Goal: Task Accomplishment & Management: Manage account settings

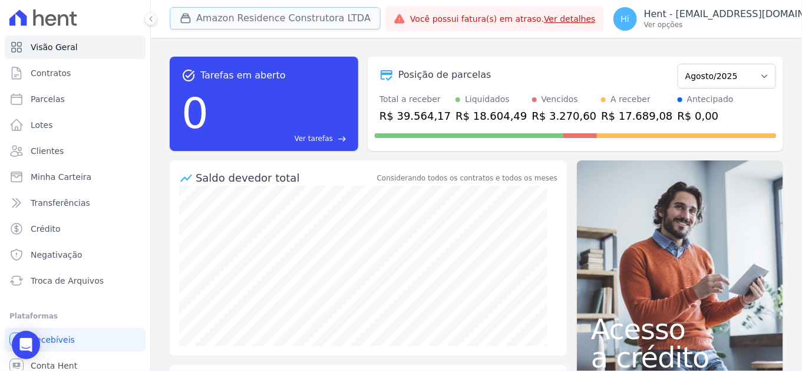
click at [244, 20] on button "Amazon Residence Construtora LTDA" at bounding box center [275, 18] width 211 height 22
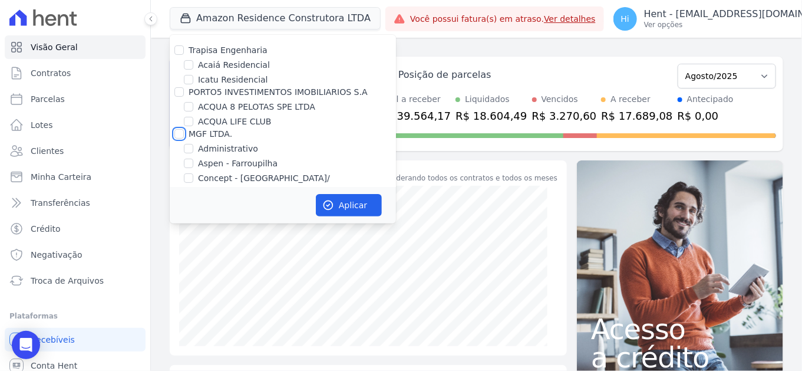
click at [179, 133] on input "MGF LTDA." at bounding box center [178, 133] width 9 height 9
checkbox input "true"
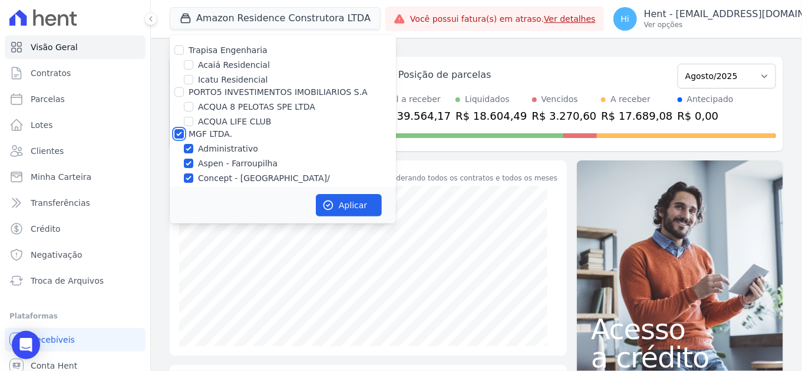
checkbox input "true"
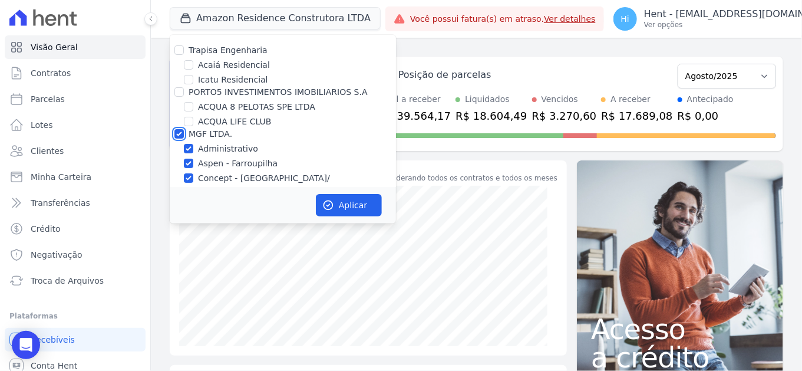
checkbox input "true"
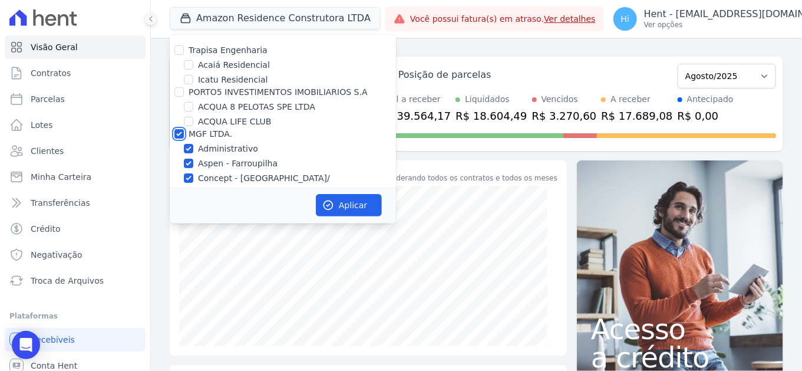
checkbox input "true"
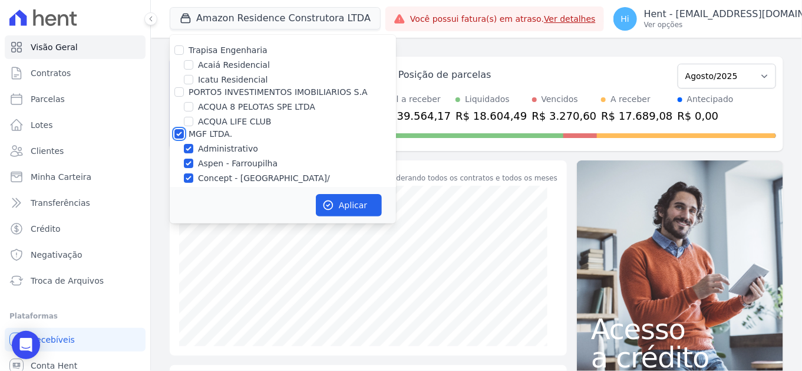
checkbox input "true"
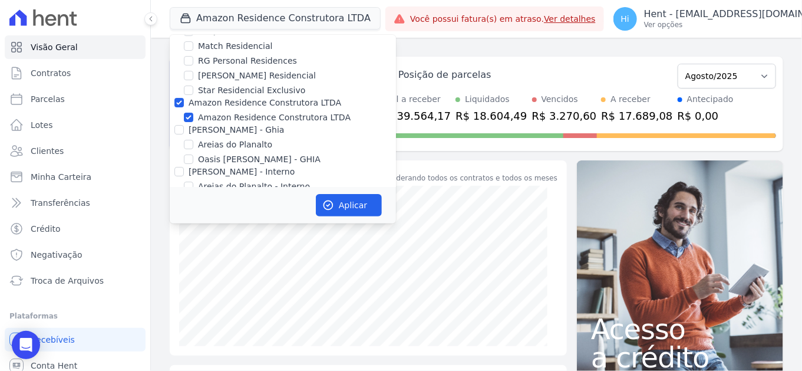
scroll to position [1489, 0]
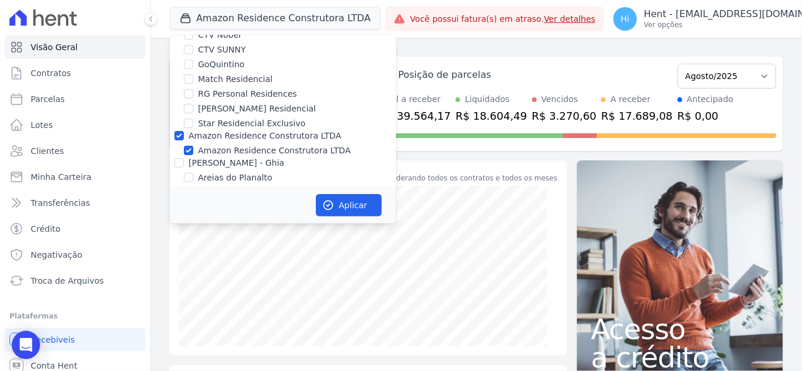
click at [285, 131] on label "Amazon Residence Construtora LTDA" at bounding box center [265, 135] width 153 height 9
click at [184, 131] on input "Amazon Residence Construtora LTDA" at bounding box center [178, 135] width 9 height 9
checkbox input "false"
click at [340, 214] on button "Aplicar" at bounding box center [349, 205] width 66 height 22
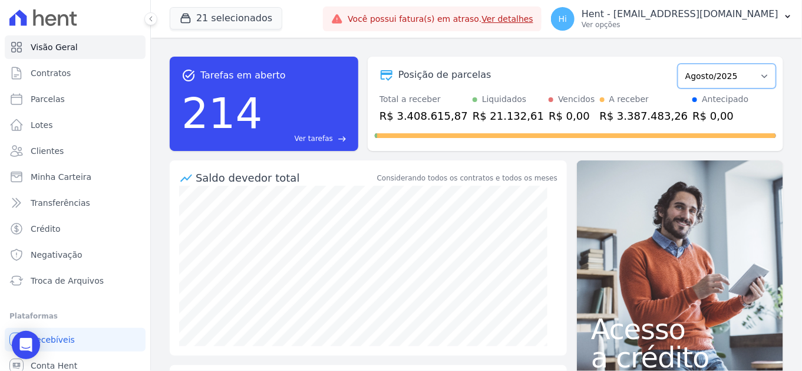
click at [711, 80] on select "Setembro/2018 Outubro/2018 Novembro/2018 Dezembro/2018 Janeiro/2019 Fevereiro/2…" at bounding box center [726, 76] width 98 height 25
select select "08/2024"
click at [677, 64] on select "Setembro/2018 Outubro/2018 Novembro/2018 Dezembro/2018 Janeiro/2019 Fevereiro/2…" at bounding box center [726, 76] width 98 height 25
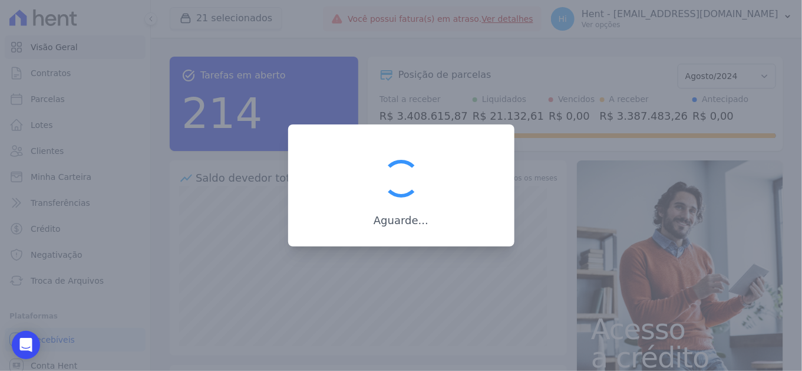
click at [723, 73] on div at bounding box center [401, 185] width 802 height 371
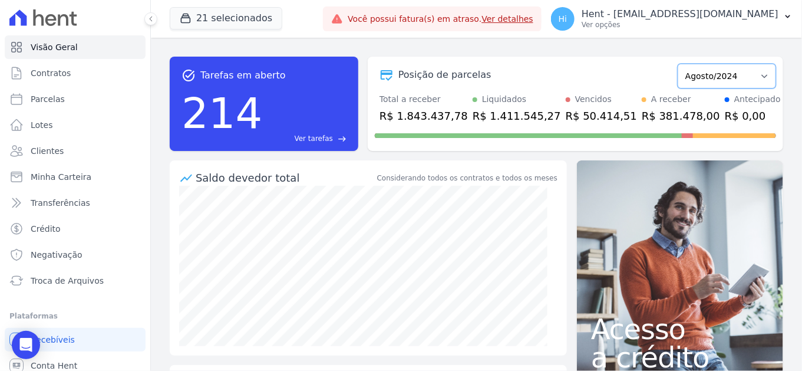
click at [724, 75] on select "Setembro/2018 Outubro/2018 Novembro/2018 Dezembro/2018 [GEOGRAPHIC_DATA]/2019 F…" at bounding box center [726, 76] width 98 height 25
select select "07/2025"
click at [677, 64] on select "Setembro/2018 Outubro/2018 Novembro/2018 Dezembro/2018 [GEOGRAPHIC_DATA]/2019 F…" at bounding box center [726, 76] width 98 height 25
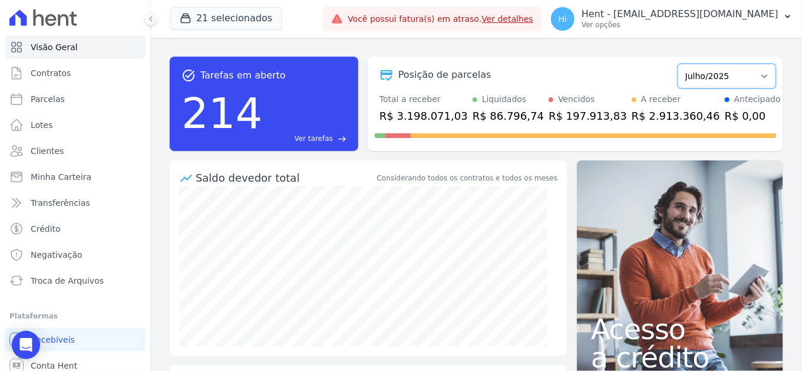
click at [726, 72] on select "Setembro/2018 Outubro/2018 Novembro/2018 Dezembro/2018 [GEOGRAPHIC_DATA]/2019 F…" at bounding box center [726, 76] width 98 height 25
select select "06/2025"
click at [677, 64] on select "Setembro/2018 Outubro/2018 Novembro/2018 Dezembro/2018 Janeiro/2019 Fevereiro/2…" at bounding box center [726, 76] width 98 height 25
click at [706, 78] on select "Setembro/2018 Outubro/2018 Novembro/2018 Dezembro/2018 [GEOGRAPHIC_DATA]/2019 F…" at bounding box center [726, 76] width 98 height 25
select select "05/2025"
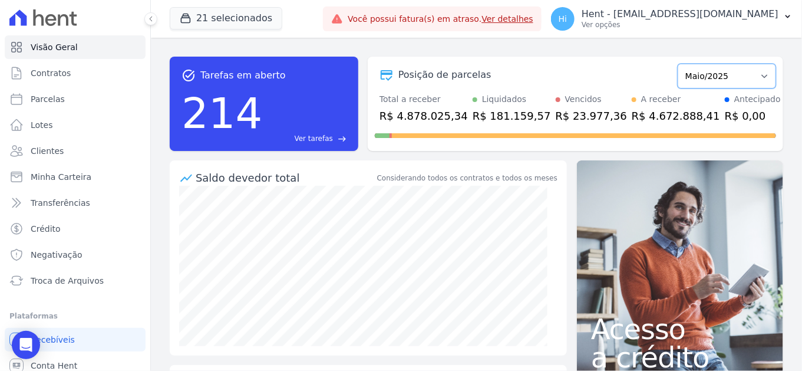
click at [677, 64] on select "Setembro/2018 Outubro/2018 Novembro/2018 Dezembro/2018 [GEOGRAPHIC_DATA]/2019 F…" at bounding box center [726, 76] width 98 height 25
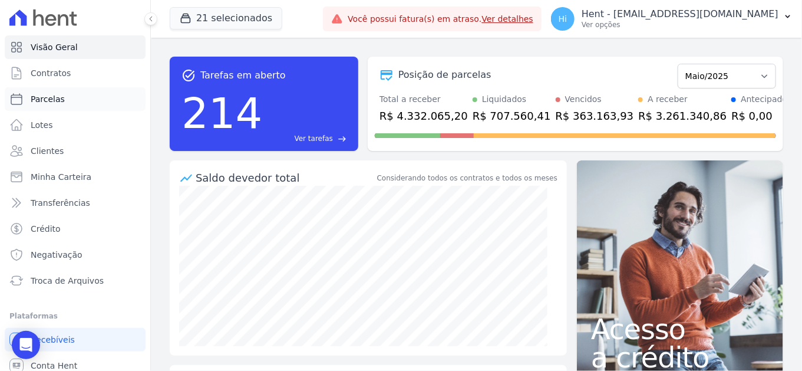
click at [70, 99] on link "Parcelas" at bounding box center [75, 99] width 141 height 24
select select
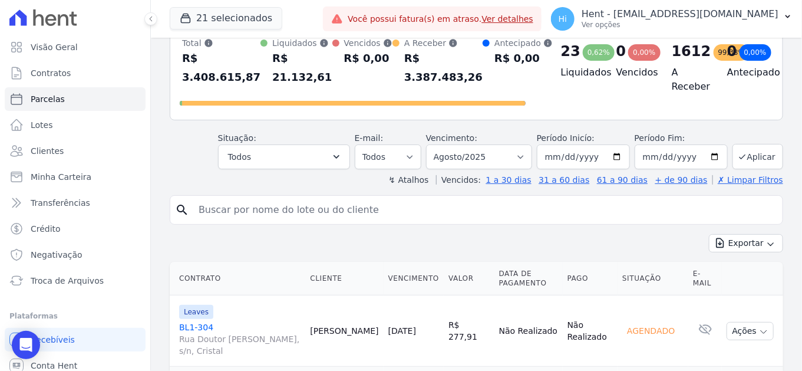
scroll to position [65, 0]
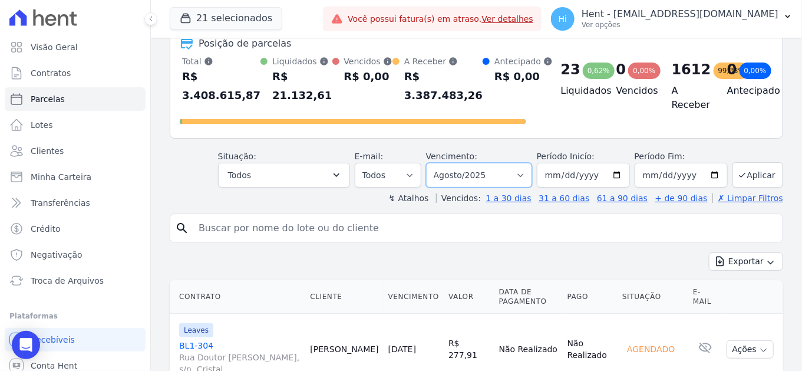
click at [515, 170] on select "Filtrar por período ──────── Todos os meses Setembro/2018 Outubro/2018 Novembro…" at bounding box center [479, 175] width 106 height 25
select select "07/2025"
click at [434, 163] on select "Filtrar por período ──────── Todos os meses Setembro/2018 Outubro/2018 Novembro…" at bounding box center [479, 175] width 106 height 25
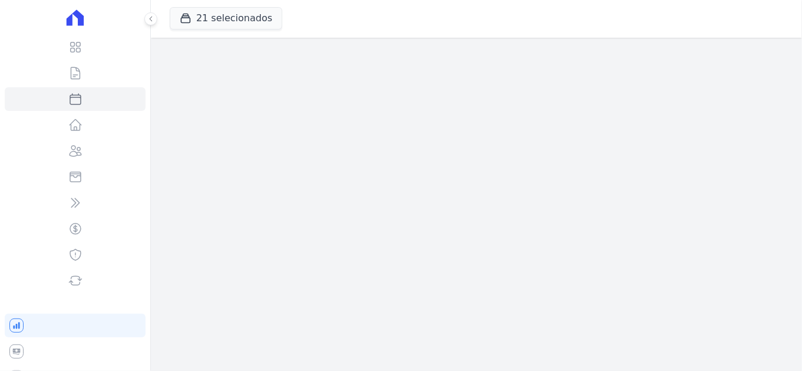
select select
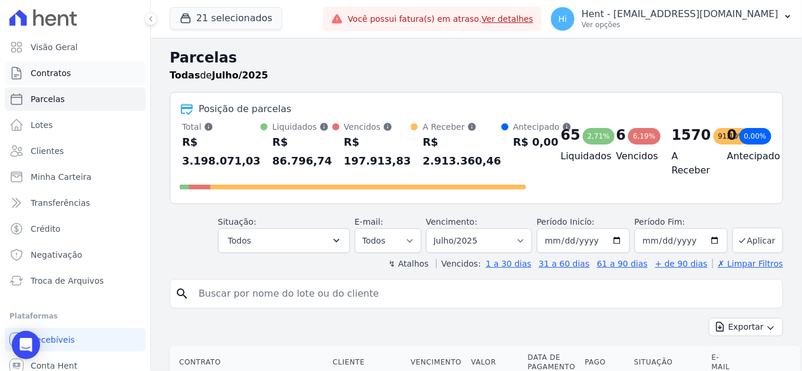
click at [70, 65] on link "Contratos" at bounding box center [75, 73] width 141 height 24
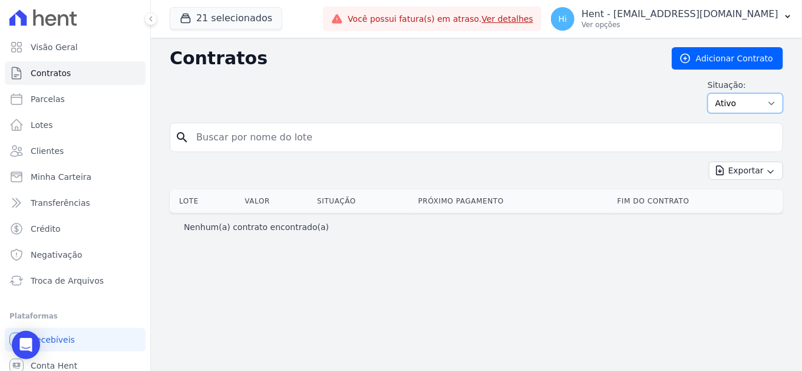
click at [742, 100] on select "Ativo Todos Pausado Distratado Rascunho Expirado Encerrado" at bounding box center [745, 103] width 75 height 20
click at [607, 141] on input "search" at bounding box center [483, 137] width 589 height 24
click at [749, 106] on select "Ativo Todos Pausado Distratado Rascunho Expirado Encerrado" at bounding box center [745, 103] width 75 height 20
select select "finished"
click at [713, 93] on select "Ativo Todos Pausado Distratado Rascunho Expirado Encerrado" at bounding box center [745, 103] width 75 height 20
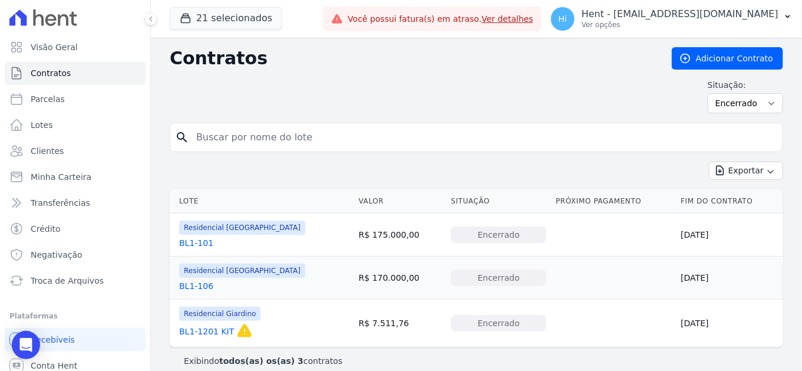
click at [196, 241] on link "BL1-101" at bounding box center [196, 243] width 34 height 12
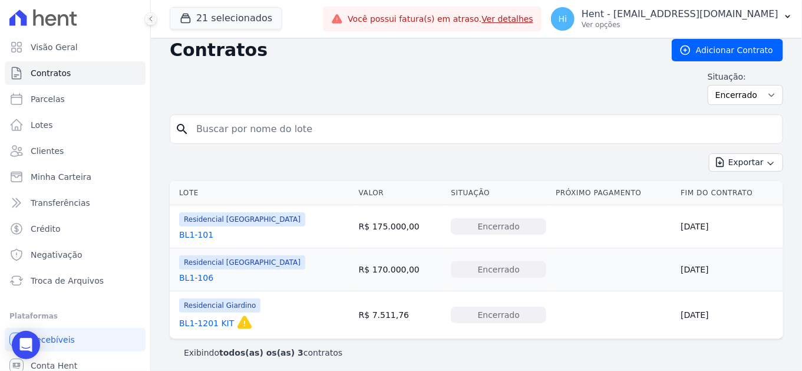
scroll to position [10, 0]
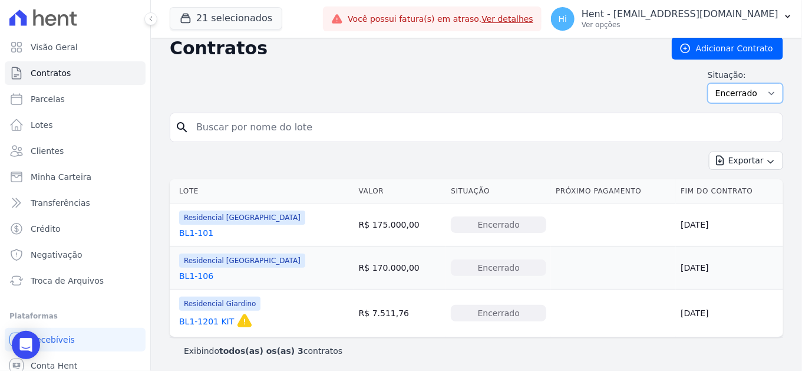
click at [726, 94] on select "Ativo Todos Pausado Distratado Rascunho Expirado Encerrado" at bounding box center [745, 93] width 75 height 20
select select "cancelled"
click at [708, 83] on select "Ativo Todos Pausado Distratado Rascunho Expirado Encerrado" at bounding box center [745, 93] width 75 height 20
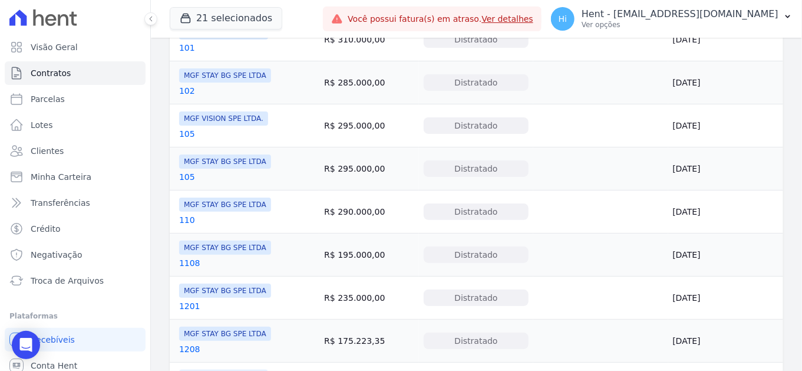
scroll to position [589, 0]
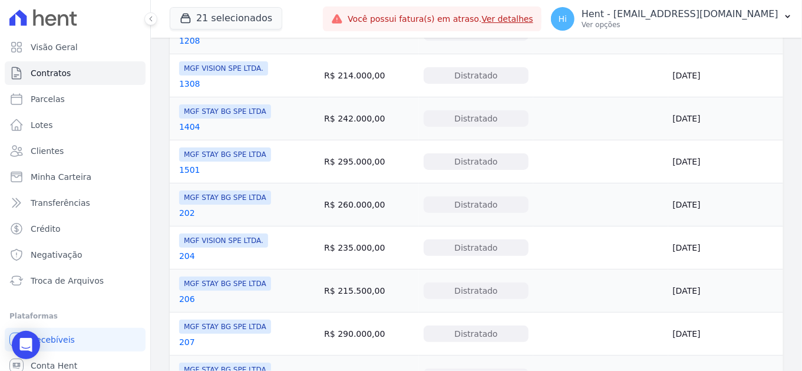
click at [189, 168] on link "1501" at bounding box center [189, 170] width 21 height 12
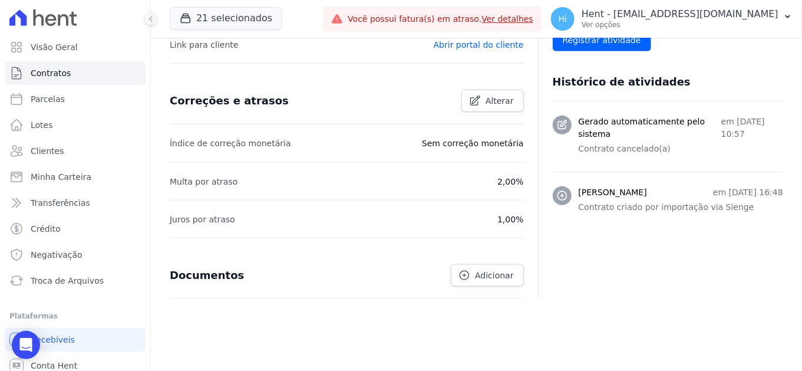
scroll to position [446, 0]
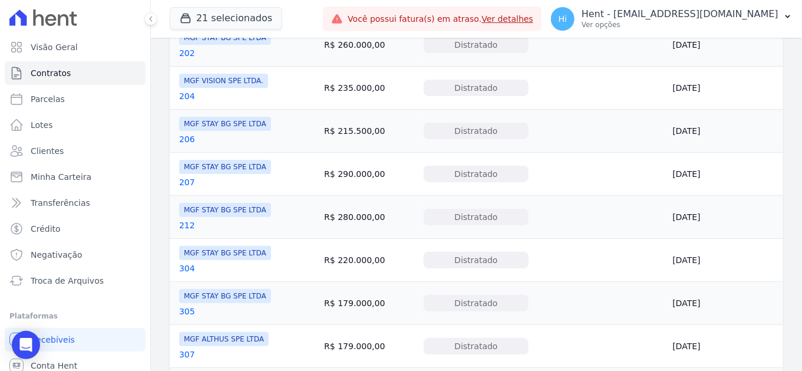
scroll to position [963, 0]
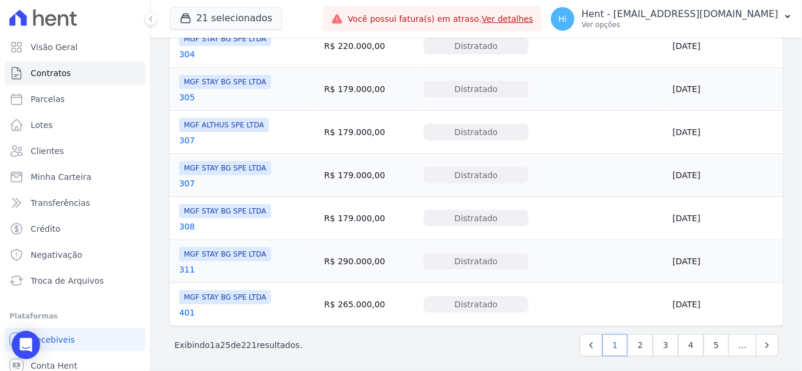
click at [189, 306] on link "401" at bounding box center [187, 312] width 16 height 12
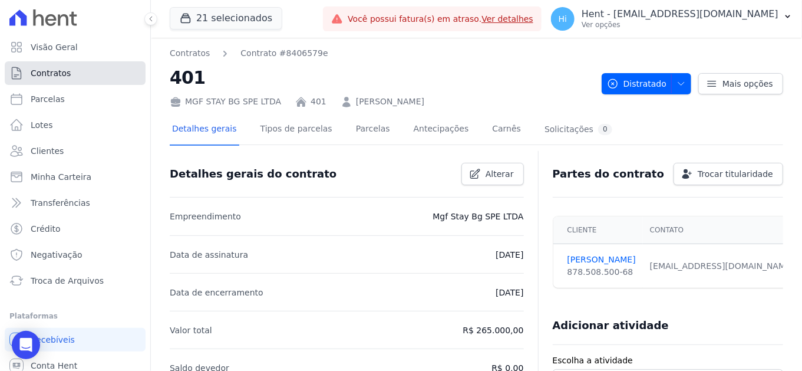
click at [55, 68] on span "Contratos" at bounding box center [51, 73] width 40 height 12
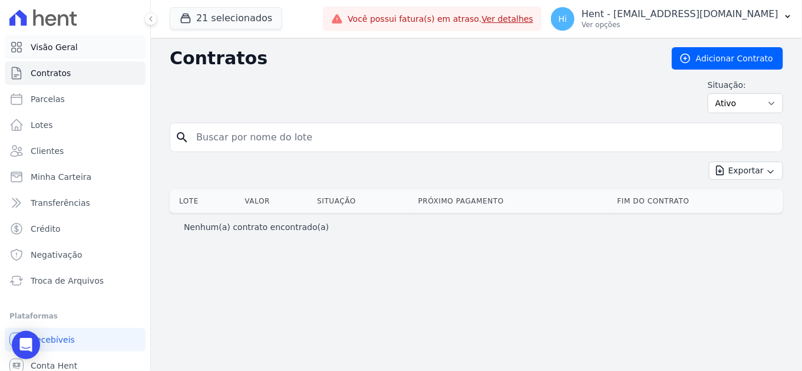
click at [51, 48] on span "Visão Geral" at bounding box center [54, 47] width 47 height 12
